Goal: Information Seeking & Learning: Learn about a topic

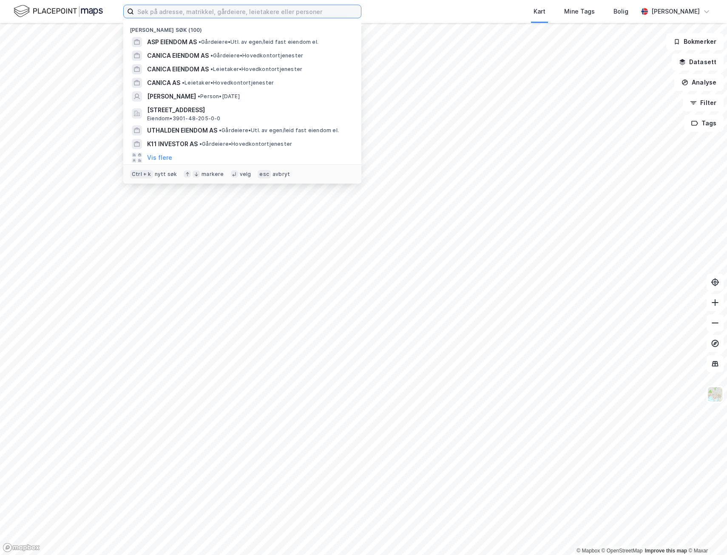
click at [204, 12] on input at bounding box center [247, 11] width 227 height 13
